Goal: Transaction & Acquisition: Purchase product/service

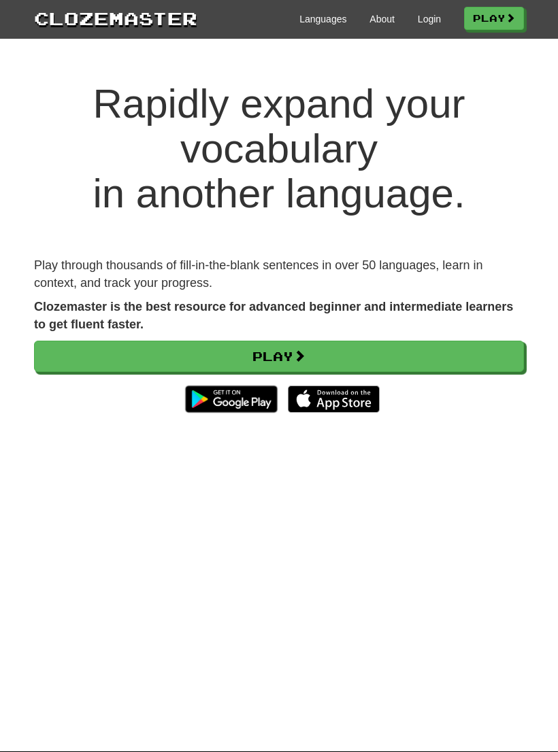
click at [433, 11] on div "Languages About Login Play" at bounding box center [360, 17] width 326 height 25
click at [442, 16] on div "Languages About Login Play" at bounding box center [360, 17] width 326 height 25
click at [431, 22] on link "Login" at bounding box center [429, 19] width 23 height 14
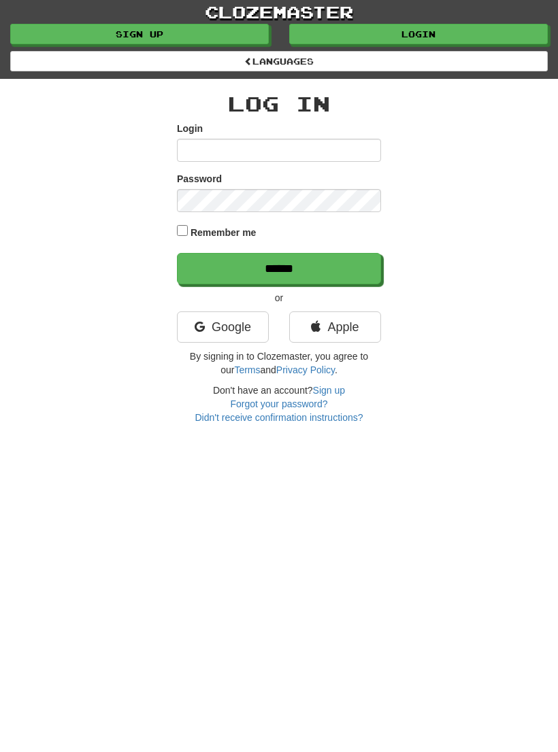
click at [505, 37] on link "Login" at bounding box center [418, 34] width 258 height 20
click at [359, 329] on link "Apple" at bounding box center [335, 326] width 92 height 31
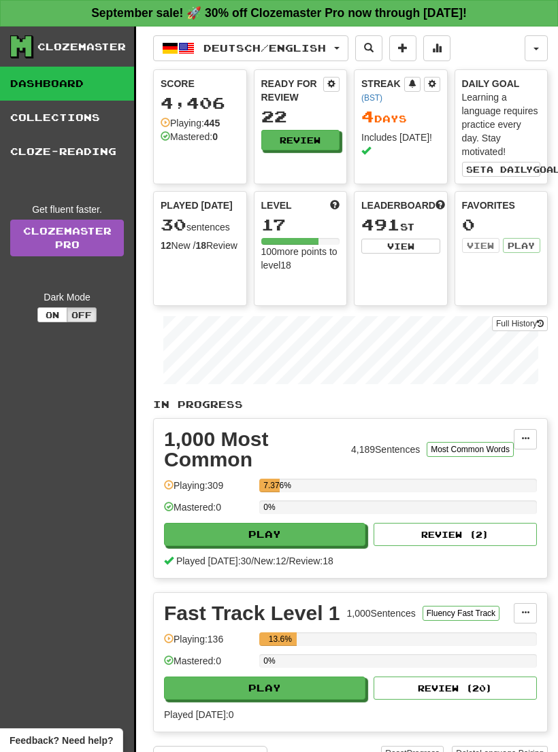
click at [42, 245] on link "Clozemaster Pro" at bounding box center [67, 238] width 114 height 37
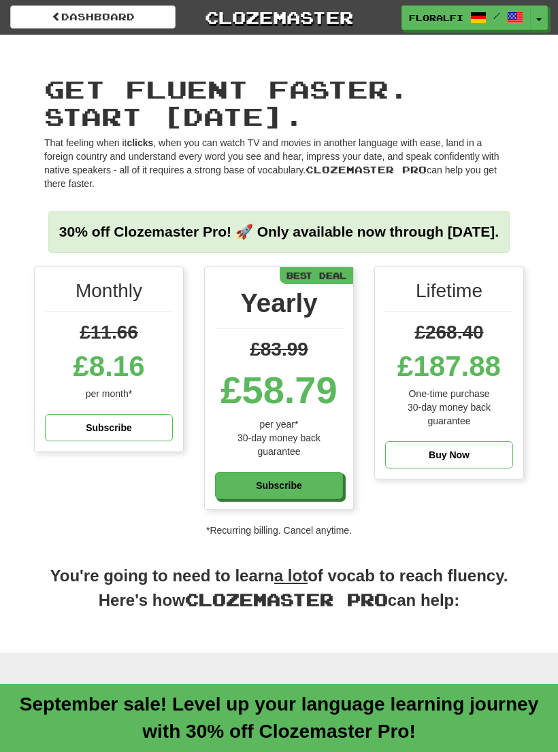
click at [557, 362] on div "Monthly £11.66 £8.16 per month* Subscribe Yearly £83.99 £58.79 per year* 30-day…" at bounding box center [279, 402] width 558 height 271
click at [490, 387] on div "£187.88" at bounding box center [449, 366] width 128 height 41
click at [449, 524] on div "Monthly £11.66 £8.16 per month* Subscribe Yearly £83.99 £58.79 per year* 30-day…" at bounding box center [279, 396] width 510 height 258
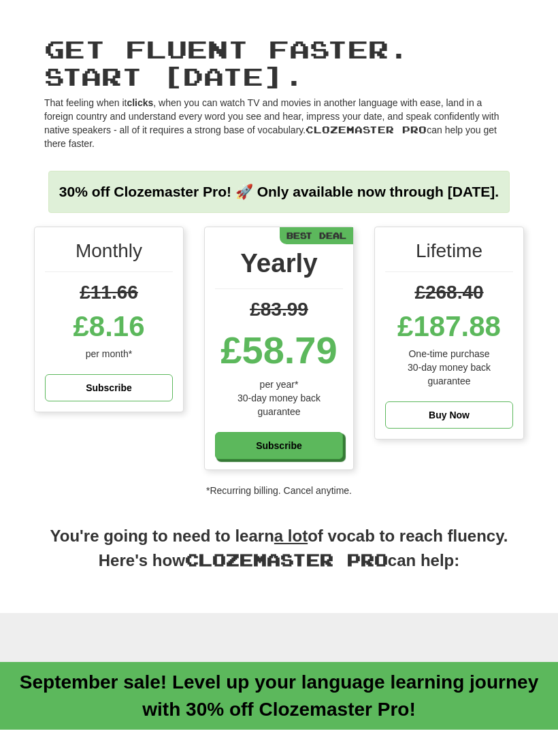
scroll to position [40, 0]
click at [461, 429] on div "Buy Now" at bounding box center [449, 415] width 128 height 28
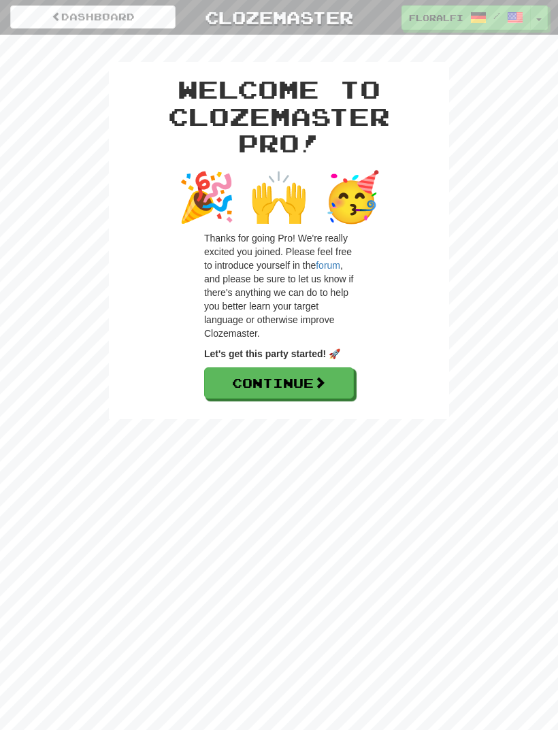
click at [338, 264] on link "forum" at bounding box center [328, 265] width 24 height 11
